Goal: Transaction & Acquisition: Purchase product/service

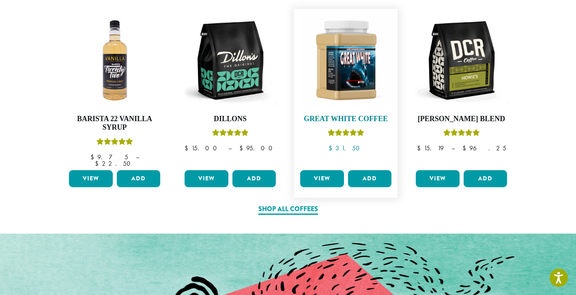
scroll to position [411, 0]
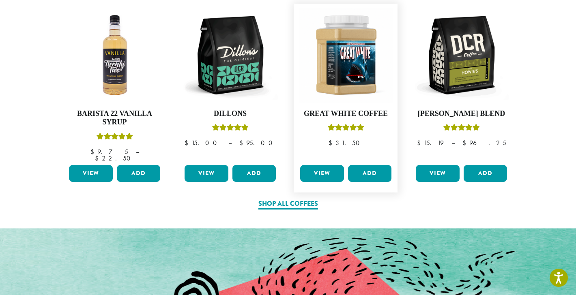
click at [329, 167] on link "View" at bounding box center [322, 173] width 44 height 17
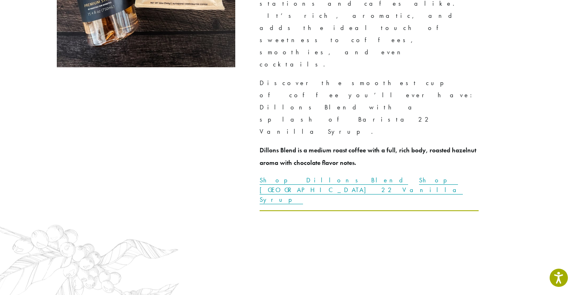
scroll to position [1993, 0]
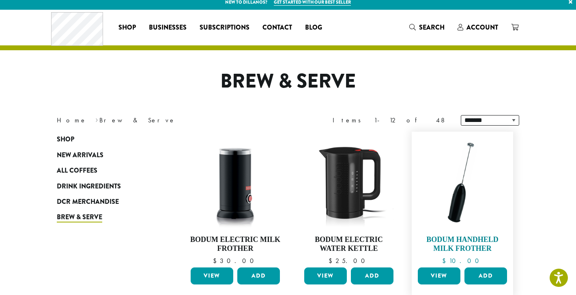
scroll to position [6, 0]
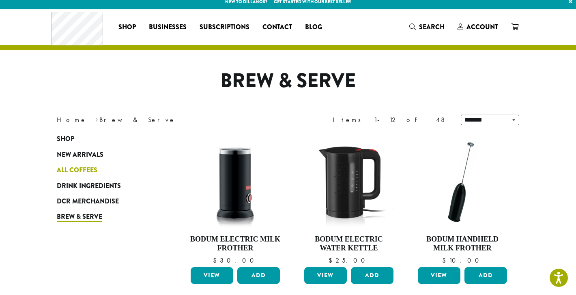
click at [87, 166] on span "All Coffees" at bounding box center [77, 171] width 41 height 10
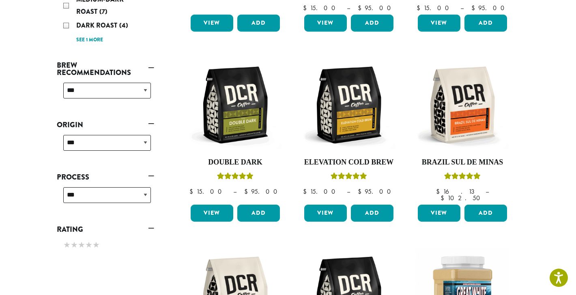
scroll to position [265, 0]
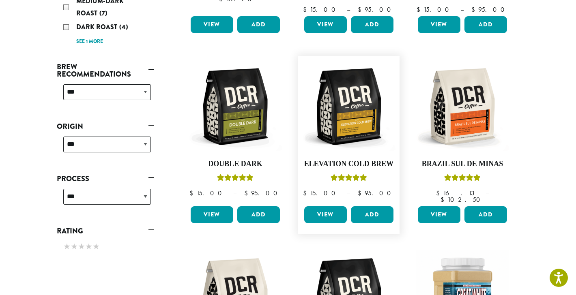
click at [326, 209] on link "View" at bounding box center [325, 215] width 43 height 17
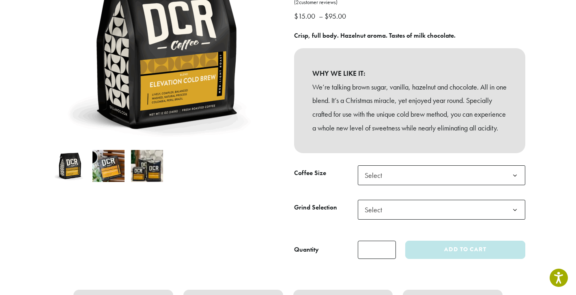
scroll to position [153, 0]
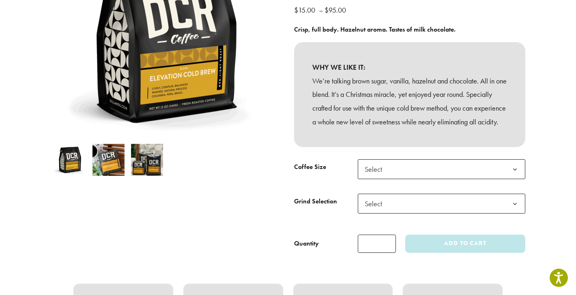
click at [101, 158] on img at bounding box center [109, 160] width 32 height 32
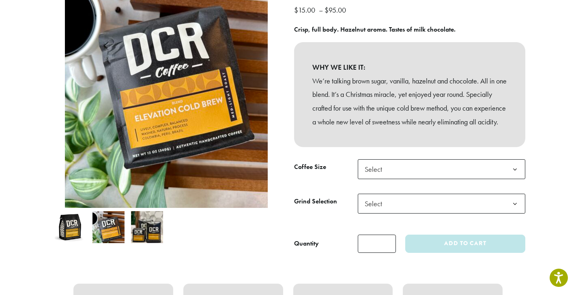
click at [147, 228] on img at bounding box center [147, 227] width 32 height 32
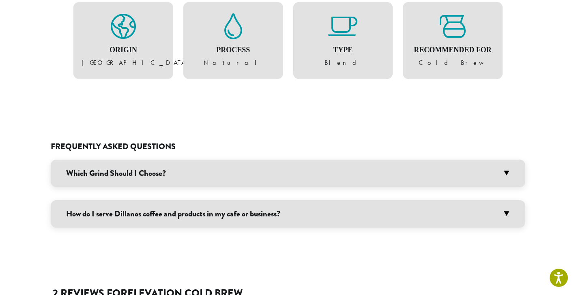
scroll to position [439, 0]
